Goal: Task Accomplishment & Management: Use online tool/utility

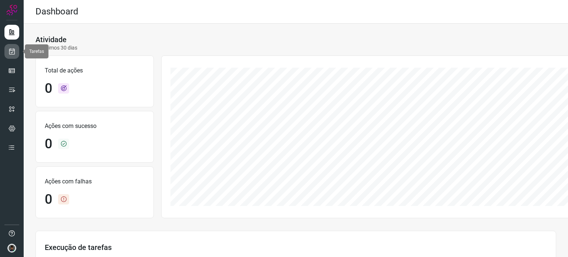
click at [14, 50] on icon at bounding box center [12, 51] width 8 height 7
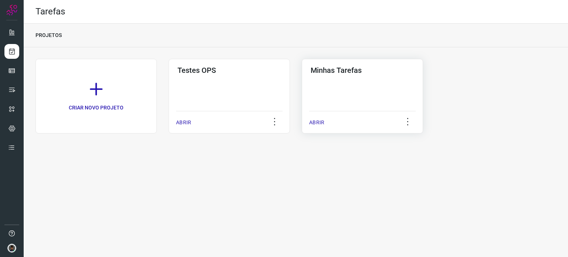
click at [350, 71] on h3 "Minhas Tarefas" at bounding box center [361, 70] width 103 height 9
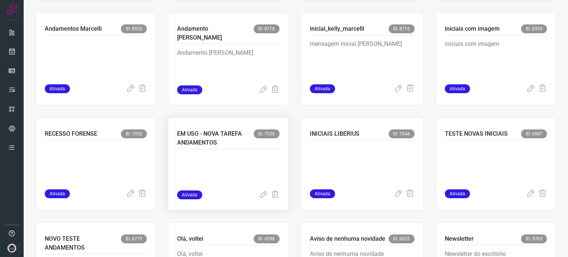
scroll to position [406, 0]
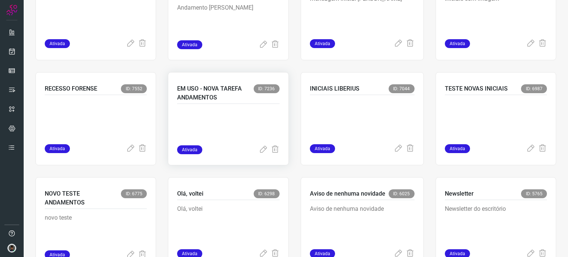
click at [241, 105] on div at bounding box center [228, 124] width 102 height 41
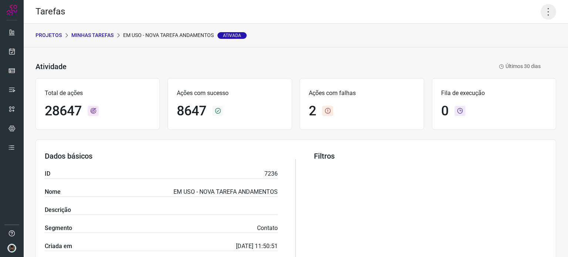
click at [541, 13] on icon at bounding box center [548, 12] width 16 height 16
click at [508, 46] on li "Executar" at bounding box center [516, 48] width 67 height 12
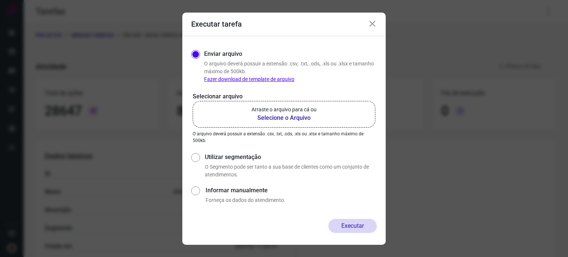
click at [284, 118] on b "Selecione o Arquivo" at bounding box center [283, 117] width 65 height 9
click at [0, 0] on input "Arraste o arquivo para cá ou Selecione o Arquivo" at bounding box center [0, 0] width 0 height 0
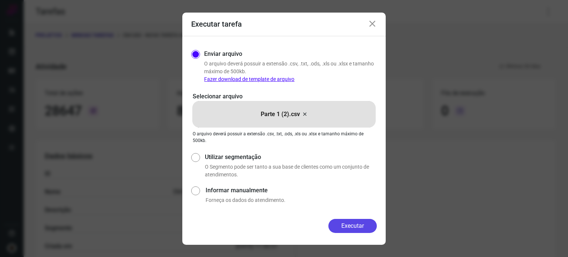
click at [351, 227] on button "Executar" at bounding box center [352, 226] width 48 height 14
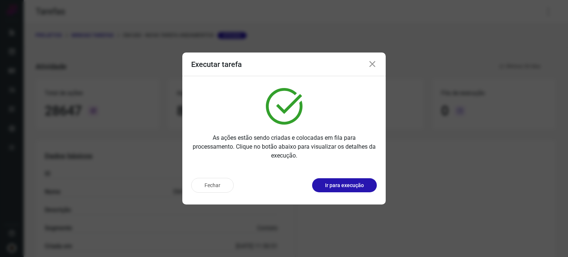
click at [372, 63] on icon at bounding box center [372, 64] width 9 height 9
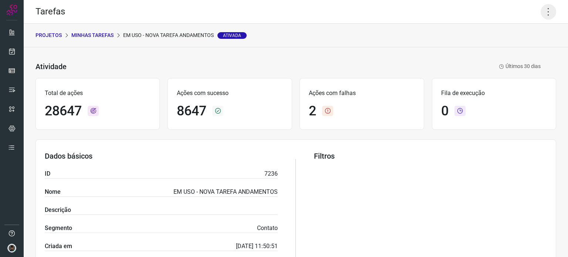
click at [547, 10] on icon at bounding box center [548, 12] width 16 height 16
click at [517, 48] on li "Executar" at bounding box center [516, 48] width 67 height 12
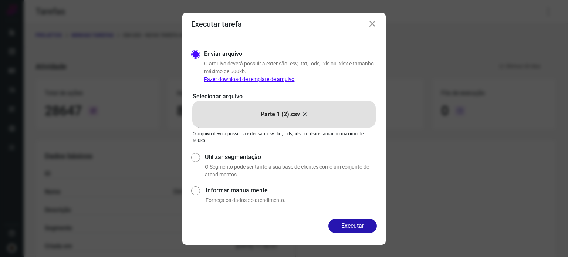
click at [303, 113] on icon at bounding box center [304, 114] width 6 height 9
click at [0, 0] on input "Parte 1 (2).csv" at bounding box center [0, 0] width 0 height 0
click at [352, 226] on button "Executar" at bounding box center [352, 226] width 48 height 14
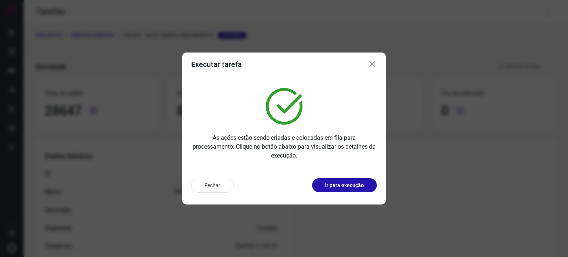
click at [370, 66] on icon at bounding box center [372, 64] width 9 height 9
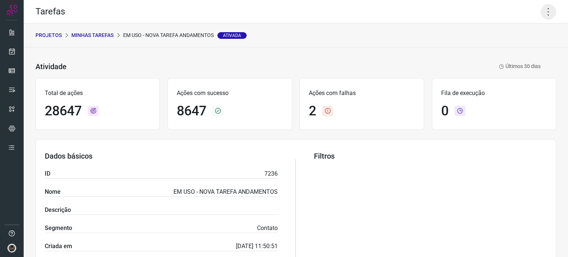
click at [544, 13] on icon at bounding box center [548, 12] width 16 height 16
click at [507, 47] on li "Executar" at bounding box center [516, 48] width 67 height 12
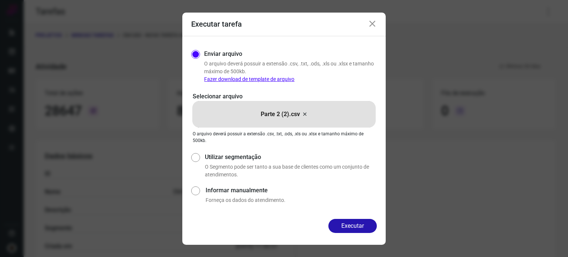
click at [304, 113] on icon at bounding box center [304, 114] width 6 height 9
click at [0, 0] on input "Parte 2 (2).csv" at bounding box center [0, 0] width 0 height 0
click at [356, 223] on button "Executar" at bounding box center [352, 226] width 48 height 14
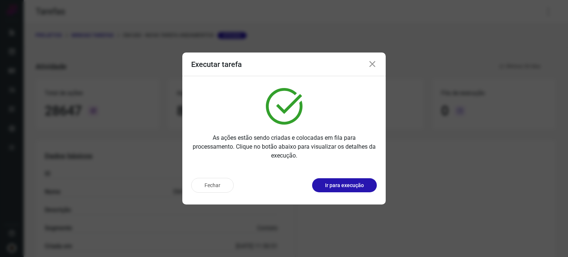
drag, startPoint x: 562, startPoint y: 136, endPoint x: 554, endPoint y: 149, distance: 14.9
click at [562, 136] on div "Executar tarefa As ações estão sendo criadas e colocadas em fila para processam…" at bounding box center [284, 128] width 568 height 257
click at [371, 64] on icon at bounding box center [372, 64] width 9 height 9
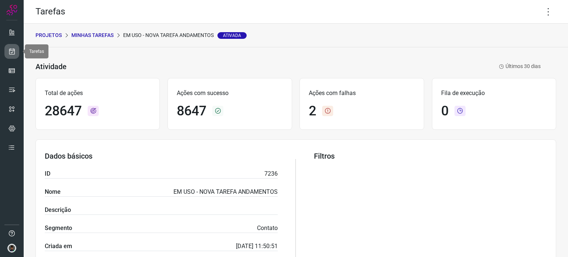
click at [15, 51] on icon at bounding box center [12, 51] width 8 height 7
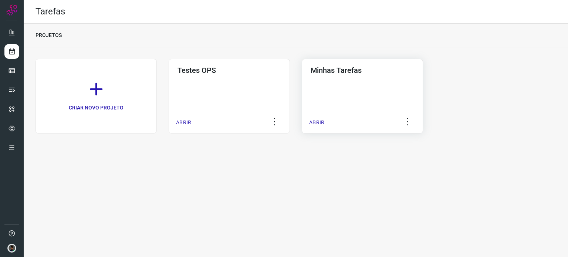
click at [374, 71] on h3 "Minhas Tarefas" at bounding box center [361, 70] width 103 height 9
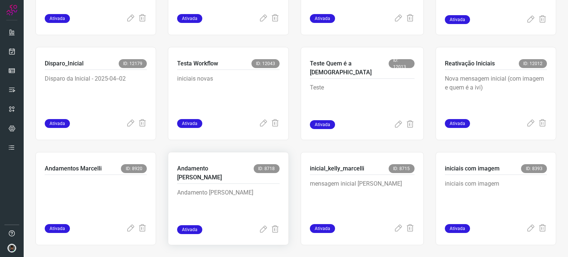
scroll to position [333, 0]
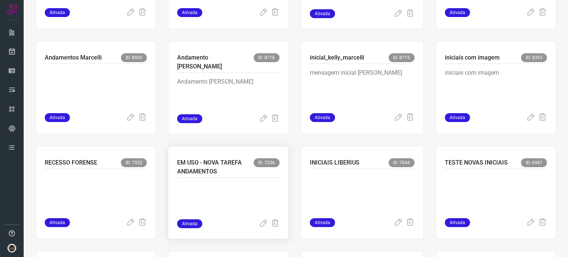
click at [221, 181] on div at bounding box center [228, 198] width 102 height 41
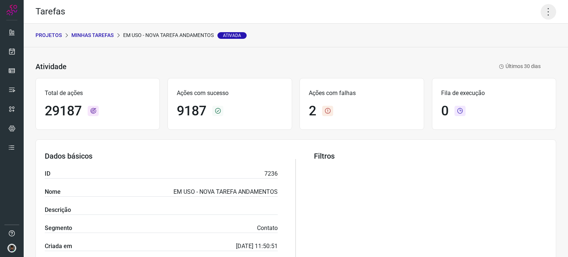
click at [545, 9] on icon at bounding box center [548, 12] width 16 height 16
click at [519, 45] on li "Executar" at bounding box center [516, 48] width 67 height 12
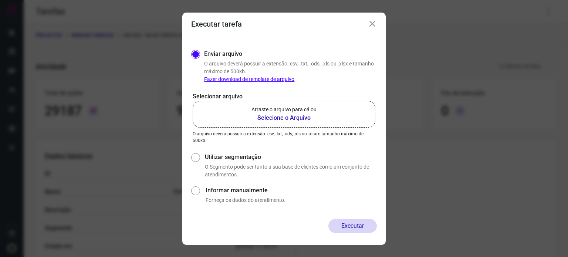
click at [305, 118] on b "Selecione o Arquivo" at bounding box center [283, 117] width 65 height 9
click at [0, 0] on input "Arraste o arquivo para cá ou Selecione o Arquivo" at bounding box center [0, 0] width 0 height 0
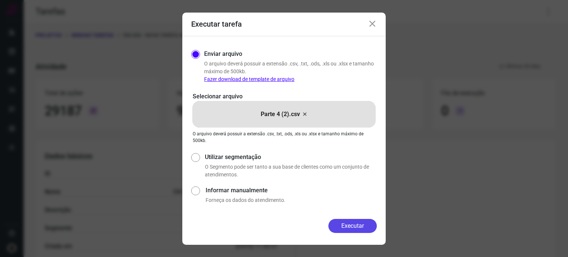
click at [354, 224] on button "Executar" at bounding box center [352, 226] width 48 height 14
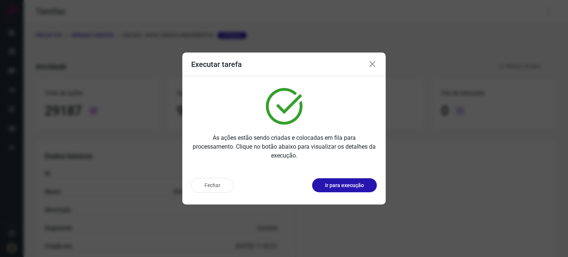
click at [552, 180] on div "Executar tarefa As ações estão sendo criadas e colocadas em fila para processam…" at bounding box center [284, 128] width 568 height 257
click at [374, 63] on icon at bounding box center [372, 64] width 9 height 9
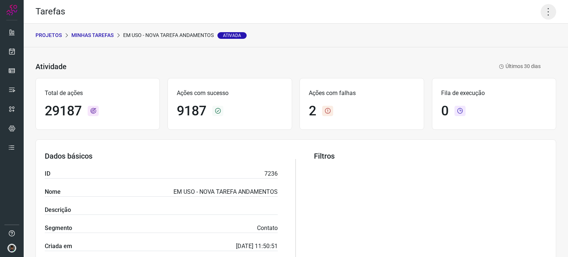
click at [542, 10] on icon at bounding box center [548, 12] width 16 height 16
click at [504, 46] on li "Executar" at bounding box center [516, 48] width 67 height 12
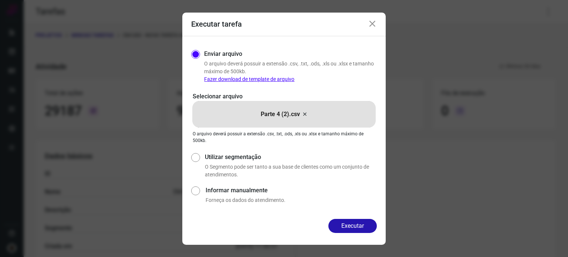
click at [305, 115] on icon at bounding box center [304, 114] width 6 height 9
click at [0, 0] on input "Parte 4 (2).csv" at bounding box center [0, 0] width 0 height 0
click at [352, 222] on button "Executar" at bounding box center [352, 226] width 48 height 14
